Goal: Find specific page/section: Find specific page/section

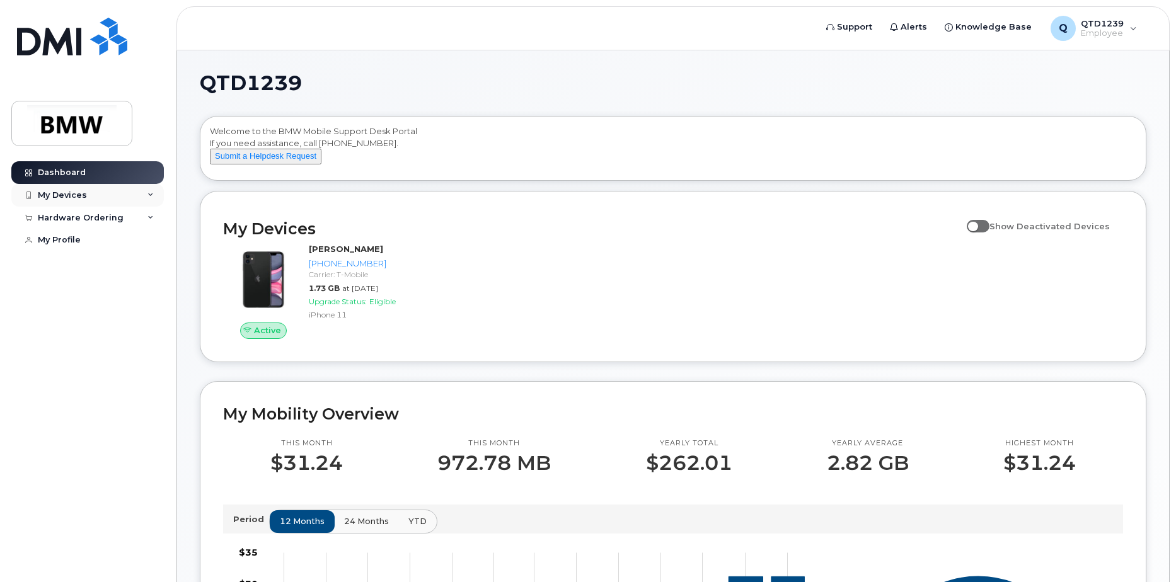
click at [115, 199] on div "My Devices" at bounding box center [87, 195] width 152 height 23
click at [148, 190] on div "My Devices" at bounding box center [87, 195] width 152 height 23
click at [140, 214] on div "Hardware Ordering" at bounding box center [87, 218] width 152 height 23
click at [137, 215] on div "Hardware Ordering" at bounding box center [87, 218] width 152 height 23
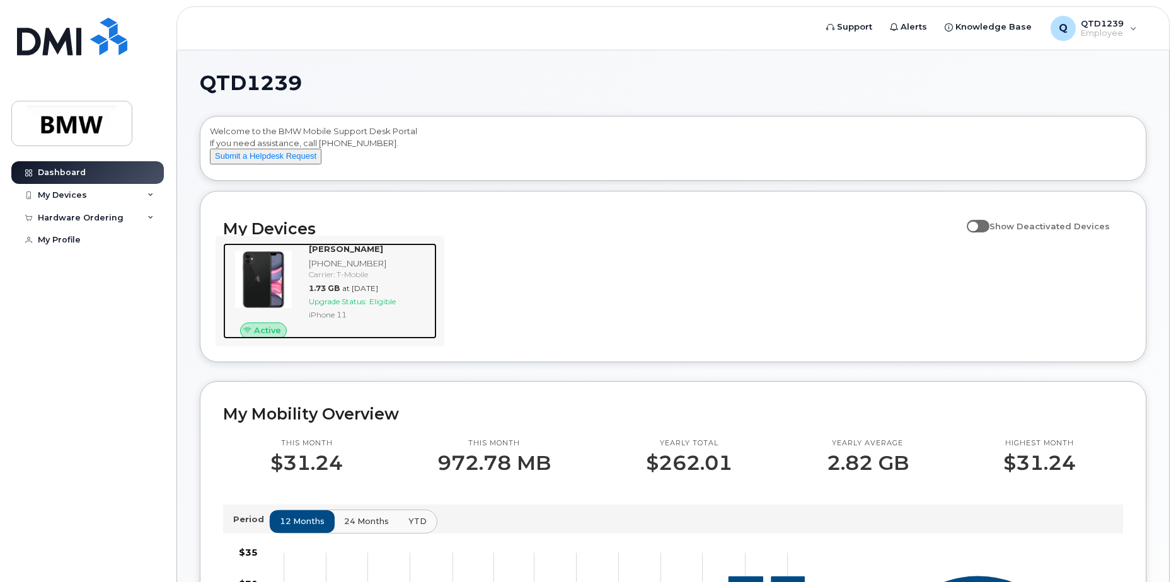
click at [280, 289] on img at bounding box center [263, 280] width 60 height 60
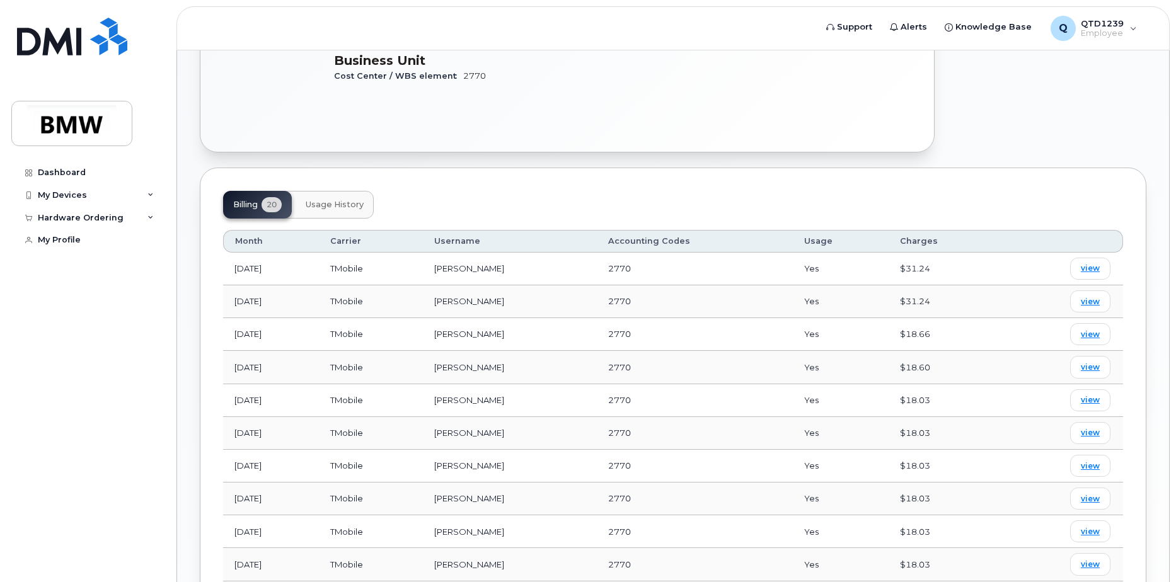
scroll to position [383, 0]
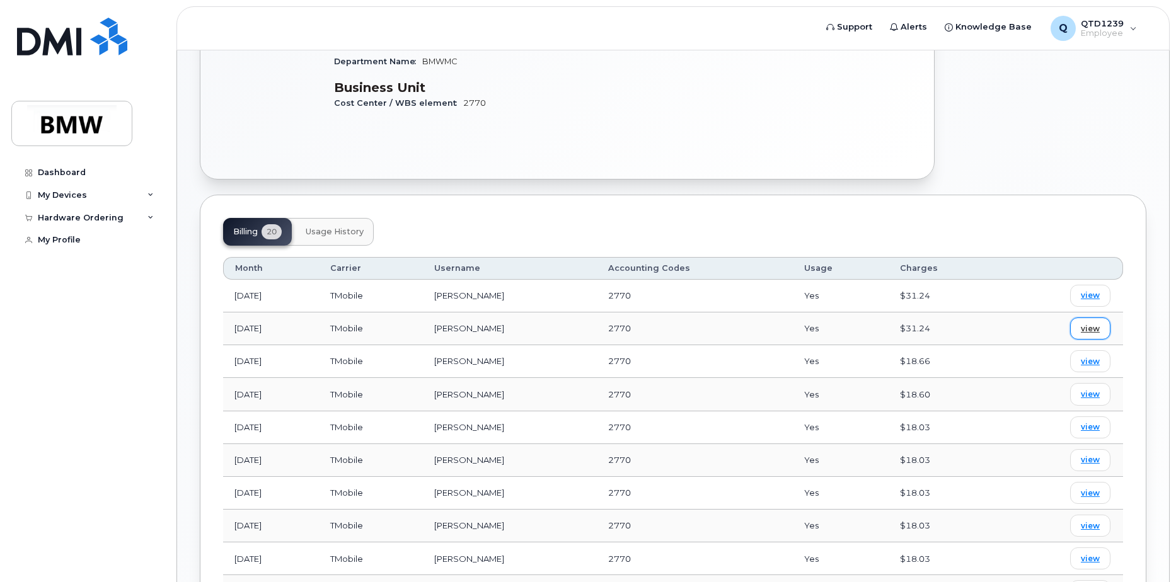
click at [1086, 323] on span "view" at bounding box center [1090, 328] width 19 height 11
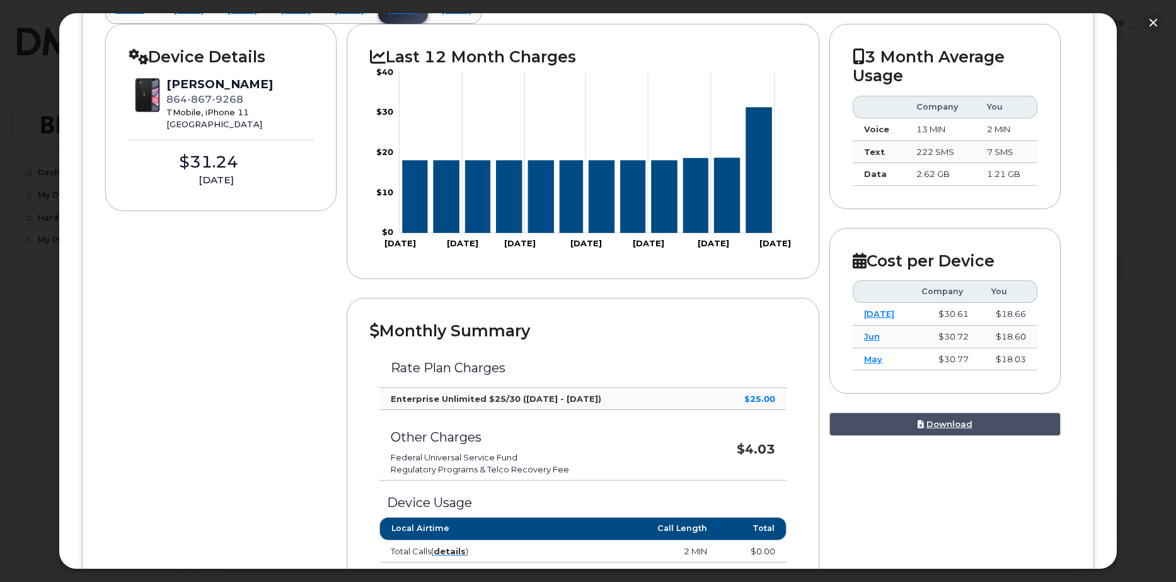
scroll to position [112, 0]
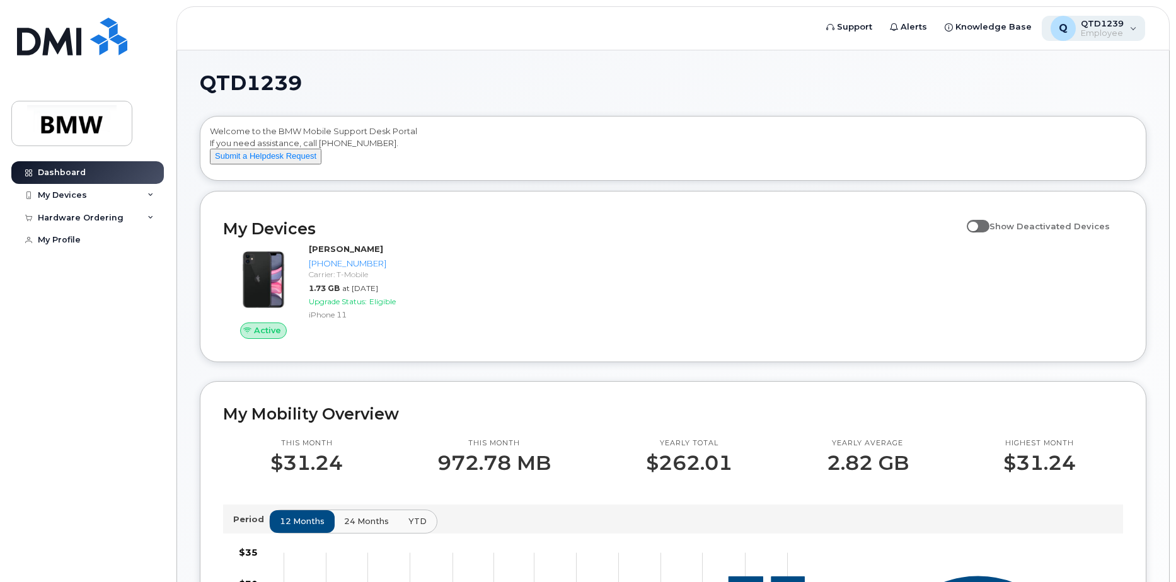
click at [1096, 29] on span "Employee" at bounding box center [1102, 33] width 43 height 10
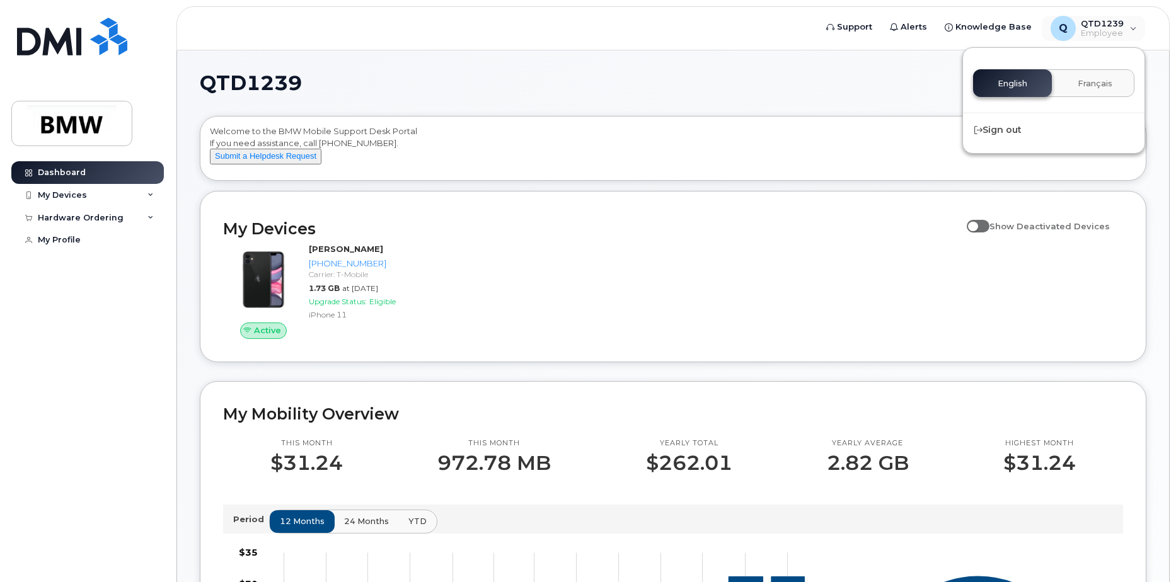
click at [732, 81] on h1 "QTD1239" at bounding box center [670, 83] width 940 height 20
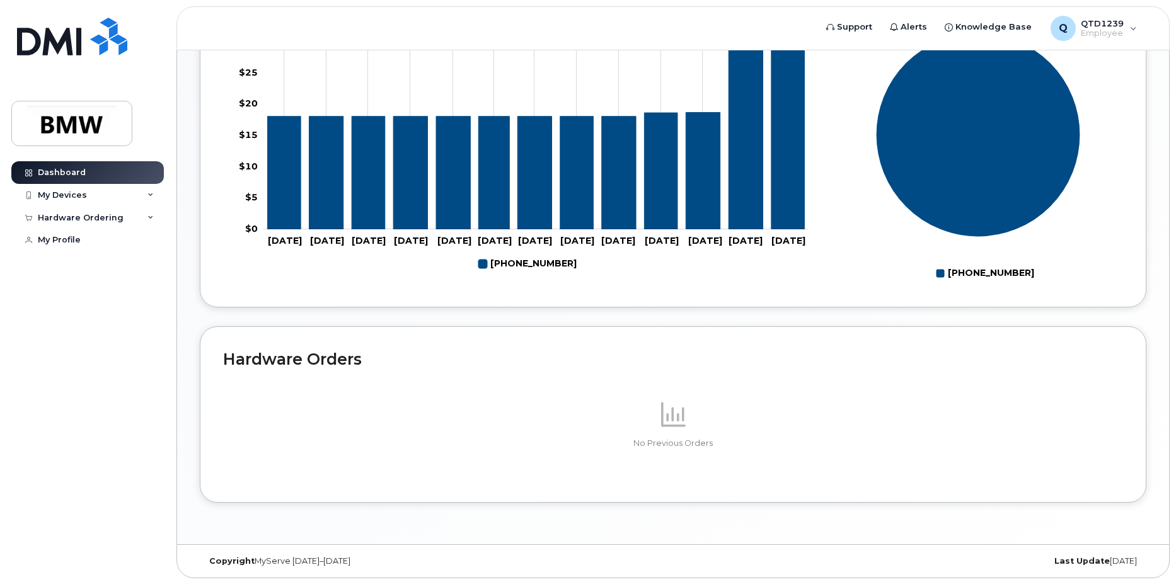
scroll to position [557, 0]
